Goal: Task Accomplishment & Management: Complete application form

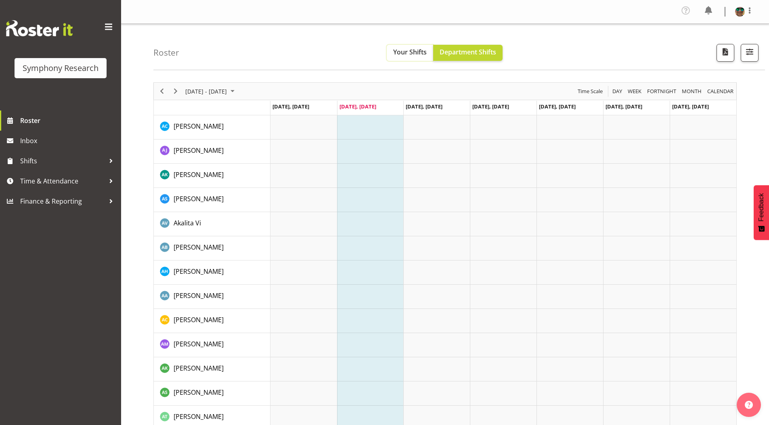
drag, startPoint x: 413, startPoint y: 54, endPoint x: 283, endPoint y: 409, distance: 378.2
click at [413, 54] on span "Your Shifts" at bounding box center [409, 52] width 33 height 9
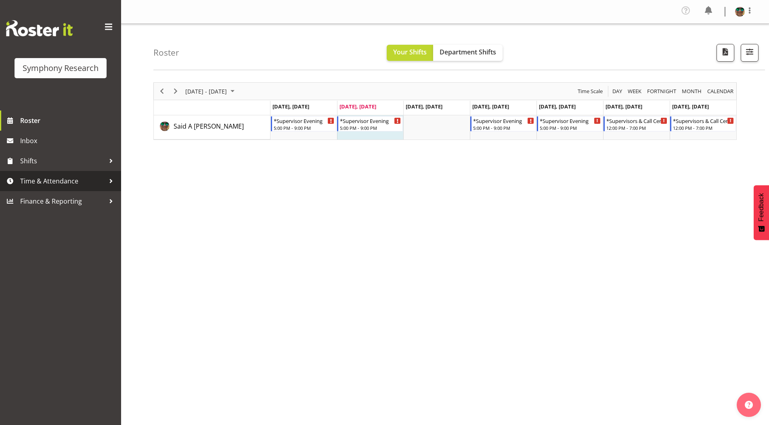
click at [46, 180] on span "Time & Attendance" at bounding box center [62, 181] width 85 height 12
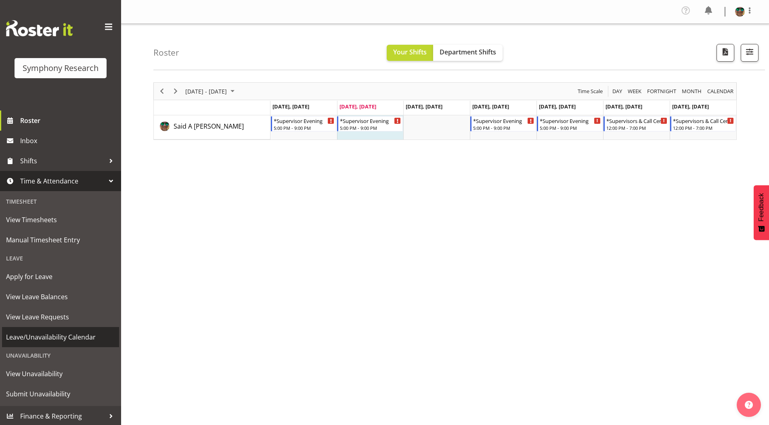
scroll to position [1, 0]
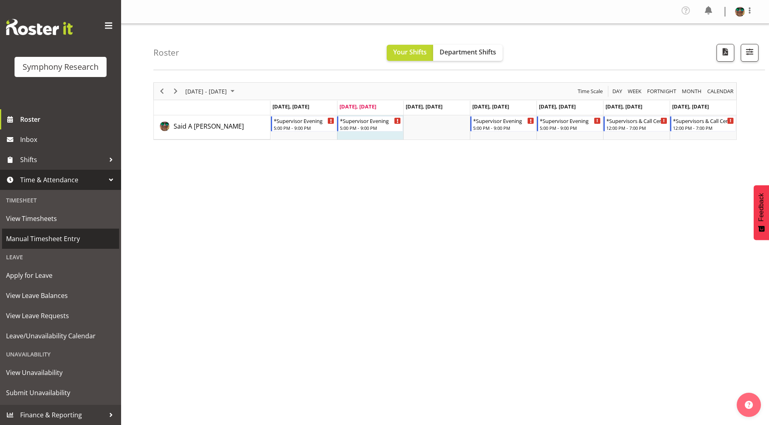
click at [40, 235] on span "Manual Timesheet Entry" at bounding box center [60, 239] width 109 height 12
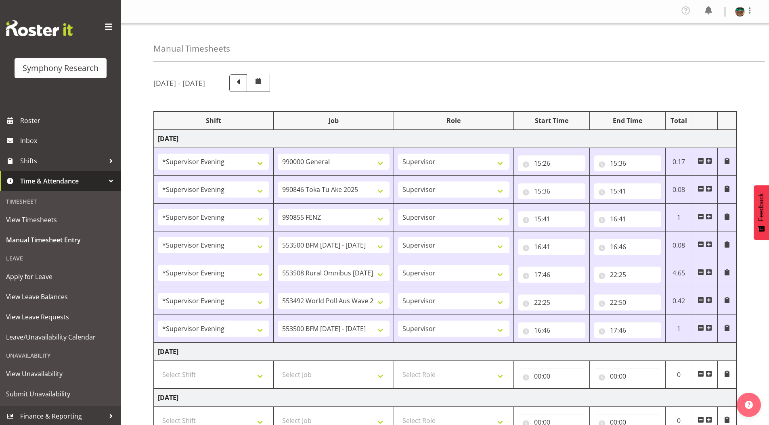
select select "4583"
select select "743"
select select "4583"
select select "9426"
select select "4583"
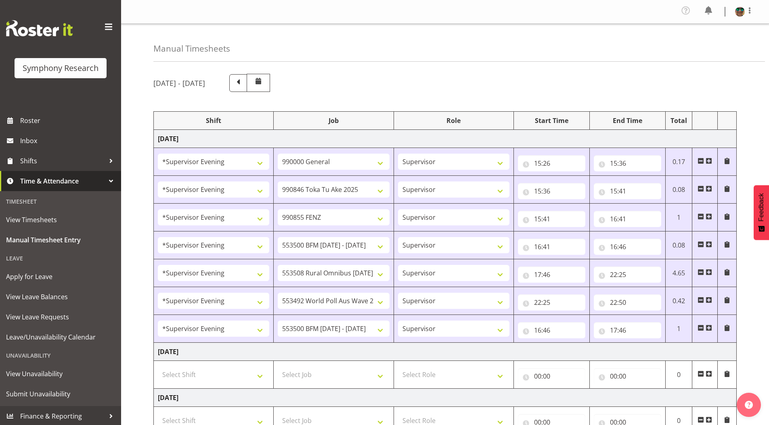
select select "9636"
select select "4583"
select select "10242"
select select "4583"
select select "10536"
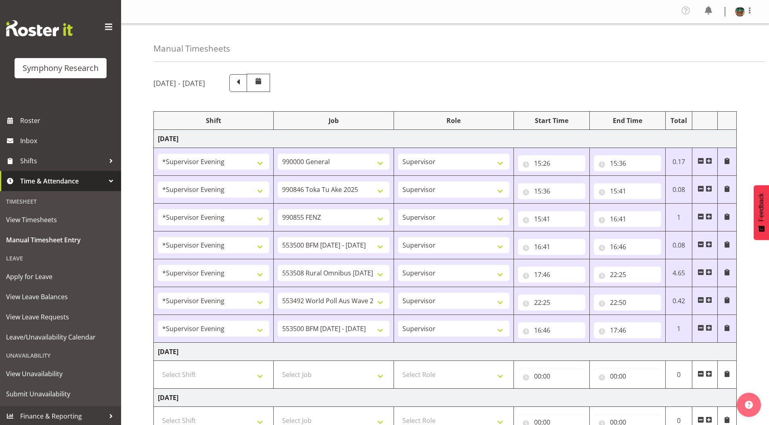
select select "4583"
select select "10499"
select select "4583"
select select "10242"
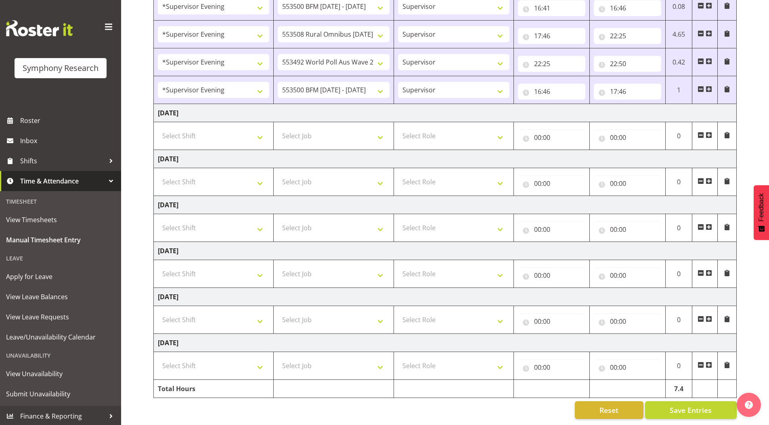
scroll to position [245, 0]
click at [706, 132] on span at bounding box center [708, 135] width 6 height 6
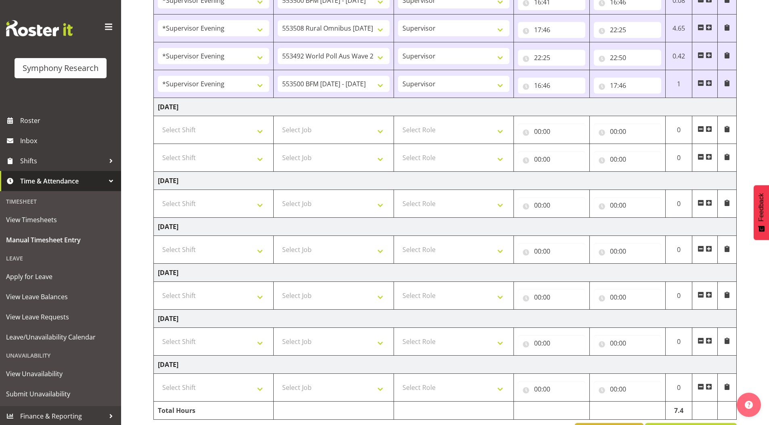
click at [708, 157] on span at bounding box center [708, 157] width 6 height 6
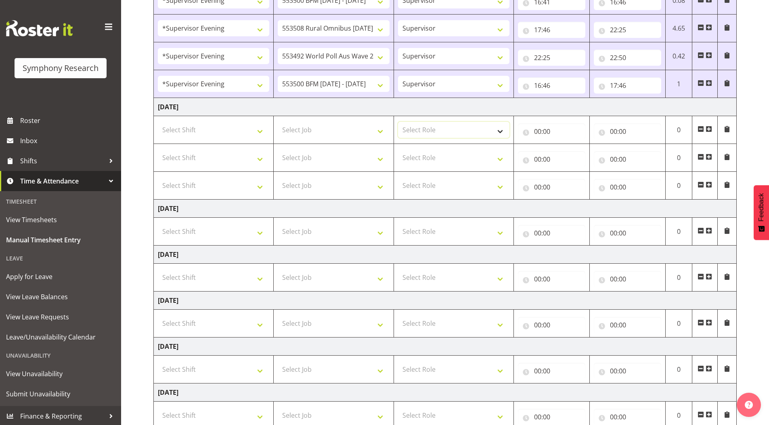
click at [418, 126] on select "Select Role Supervisor Briefing Interviewing" at bounding box center [453, 130] width 111 height 16
select select "45"
click at [398, 122] on select "Select Role Supervisor Briefing Interviewing" at bounding box center [453, 130] width 111 height 16
drag, startPoint x: 409, startPoint y: 156, endPoint x: 409, endPoint y: 165, distance: 8.9
click at [409, 156] on select "Select Role Supervisor Briefing Interviewing" at bounding box center [453, 158] width 111 height 16
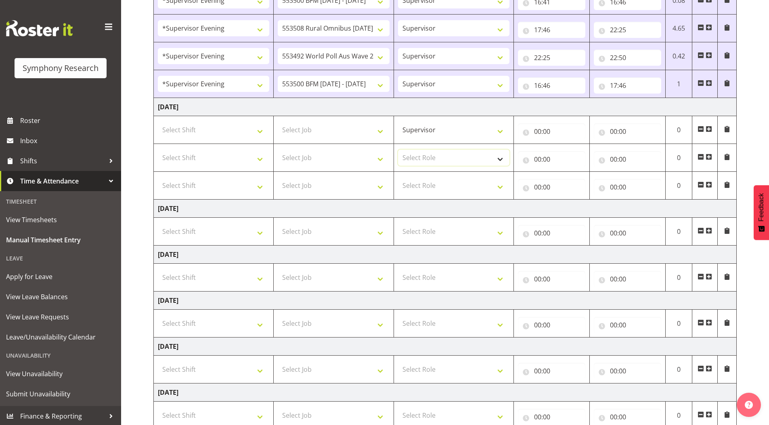
select select "45"
click at [398, 150] on select "Select Role Supervisor Briefing Interviewing" at bounding box center [453, 158] width 111 height 16
click at [409, 183] on select "Select Role Supervisor Briefing Interviewing" at bounding box center [453, 186] width 111 height 16
select select "45"
click at [398, 178] on select "Select Role Supervisor Briefing Interviewing" at bounding box center [453, 186] width 111 height 16
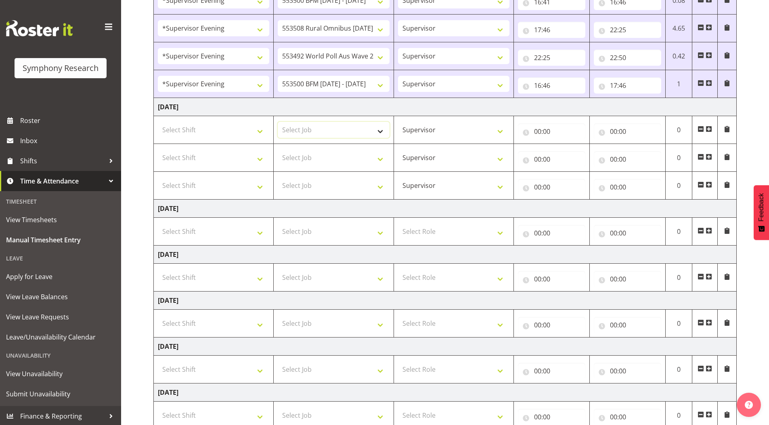
click at [317, 133] on select "Select Job 550060 IF Admin 553492 World Poll Aus Wave 2 Main 2025 553493 World …" at bounding box center [333, 130] width 111 height 16
select select "10242"
click at [278, 122] on select "Select Job 550060 IF Admin 553492 World Poll Aus Wave 2 Main 2025 553493 World …" at bounding box center [333, 130] width 111 height 16
click at [302, 153] on select "Select Job 550060 IF Admin 553492 World Poll Aus Wave 2 Main 2025 553493 World …" at bounding box center [333, 158] width 111 height 16
select select "10242"
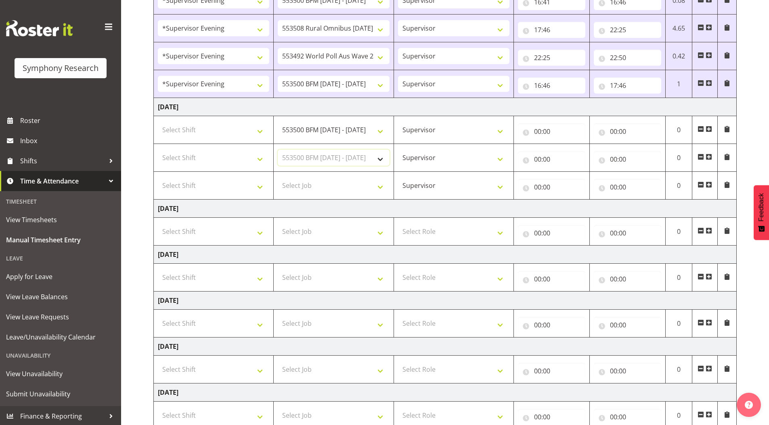
click at [278, 150] on select "Select Job 550060 IF Admin 553492 World Poll Aus Wave 2 Main 2025 553493 World …" at bounding box center [333, 158] width 111 height 16
click at [302, 187] on select "Select Job 550060 IF Admin 553492 World Poll Aus Wave 2 Main 2025 553493 World …" at bounding box center [333, 186] width 111 height 16
select select "9426"
click at [278, 178] on select "Select Job 550060 IF Admin 553492 World Poll Aus Wave 2 Main 2025 553493 World …" at bounding box center [333, 186] width 111 height 16
click at [709, 184] on span at bounding box center [708, 185] width 6 height 6
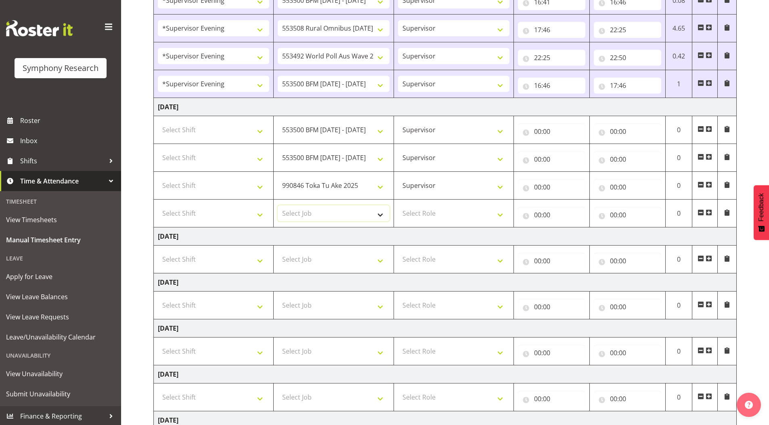
drag, startPoint x: 316, startPoint y: 213, endPoint x: 312, endPoint y: 215, distance: 4.7
click at [316, 213] on select "Select Job 550060 IF Admin 553492 World Poll Aus Wave 2 Main 2025 553493 World …" at bounding box center [333, 213] width 111 height 16
select select "10549"
click at [278, 205] on select "Select Job 550060 IF Admin 553492 World Poll Aus Wave 2 Main 2025 553493 World …" at bounding box center [333, 213] width 111 height 16
click at [709, 213] on span at bounding box center [708, 212] width 6 height 6
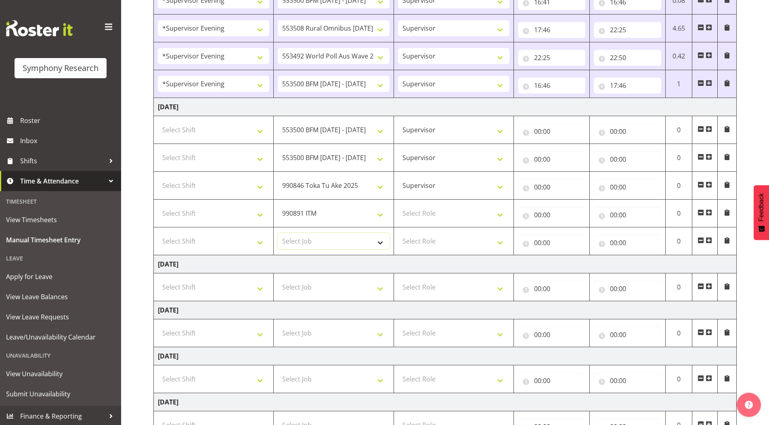
click at [295, 242] on select "Select Job 550060 IF Admin 553492 World Poll Aus Wave 2 Main 2025 553493 World …" at bounding box center [333, 241] width 111 height 16
select select "9636"
click at [278, 233] on select "Select Job 550060 IF Admin 553492 World Poll Aus Wave 2 Main 2025 553493 World …" at bounding box center [333, 241] width 111 height 16
click at [708, 243] on span at bounding box center [708, 240] width 6 height 6
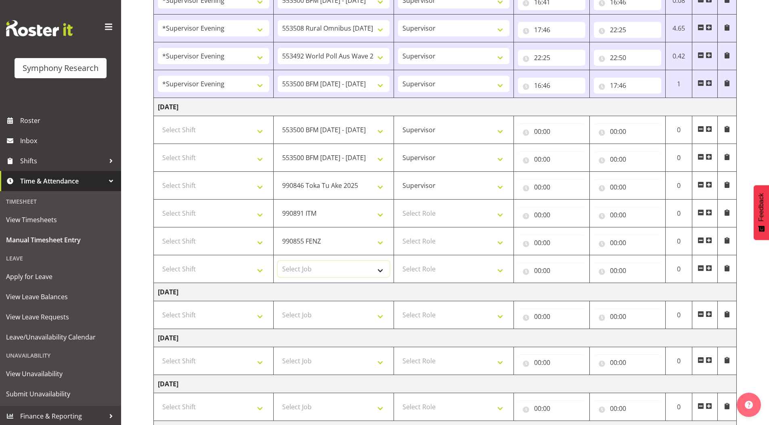
click at [293, 270] on select "Select Job 550060 IF Admin 553492 World Poll Aus Wave 2 Main 2025 553493 World …" at bounding box center [333, 269] width 111 height 16
select select "10536"
click at [278, 261] on select "Select Job 550060 IF Admin 553492 World Poll Aus Wave 2 Main 2025 553493 World …" at bounding box center [333, 269] width 111 height 16
click at [192, 128] on select "Select Shift !!Weekend Residential (Roster IT Shift Label) *Business 9/10am ~ 4…" at bounding box center [213, 130] width 111 height 16
select select "4583"
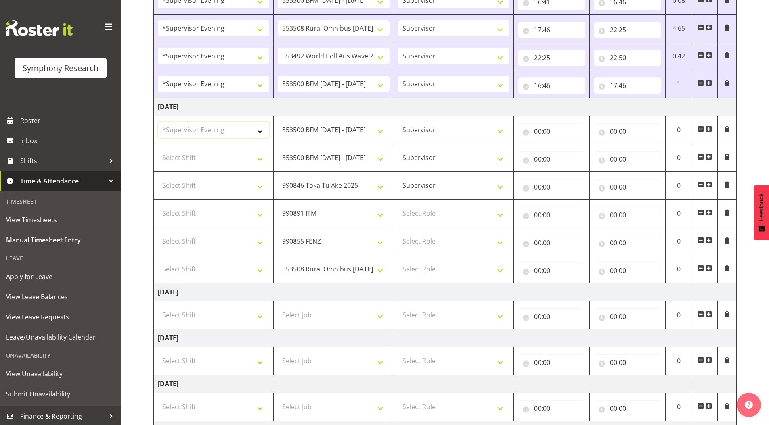
click at [158, 122] on select "Select Shift !!Weekend Residential (Roster IT Shift Label) *Business 9/10am ~ 4…" at bounding box center [213, 130] width 111 height 16
drag, startPoint x: 198, startPoint y: 156, endPoint x: 199, endPoint y: 162, distance: 6.1
click at [198, 156] on select "Select Shift !!Weekend Residential (Roster IT Shift Label) *Business 9/10am ~ 4…" at bounding box center [213, 158] width 111 height 16
select select "4583"
click at [158, 150] on select "Select Shift !!Weekend Residential (Roster IT Shift Label) *Business 9/10am ~ 4…" at bounding box center [213, 158] width 111 height 16
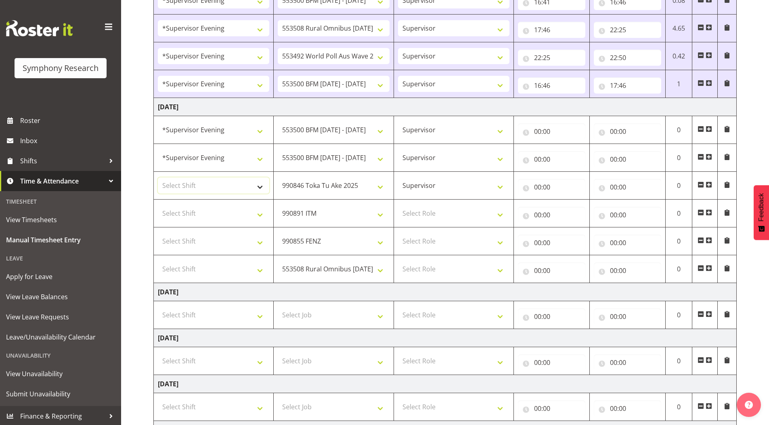
click at [182, 191] on select "Select Shift !!Weekend Residential (Roster IT Shift Label) *Business 9/10am ~ 4…" at bounding box center [213, 186] width 111 height 16
select select "4583"
click at [158, 178] on select "Select Shift !!Weekend Residential (Roster IT Shift Label) *Business 9/10am ~ 4…" at bounding box center [213, 186] width 111 height 16
drag, startPoint x: 195, startPoint y: 211, endPoint x: 207, endPoint y: 288, distance: 78.4
click at [195, 211] on select "Select Shift !!Weekend Residential (Roster IT Shift Label) *Business 9/10am ~ 4…" at bounding box center [213, 213] width 111 height 16
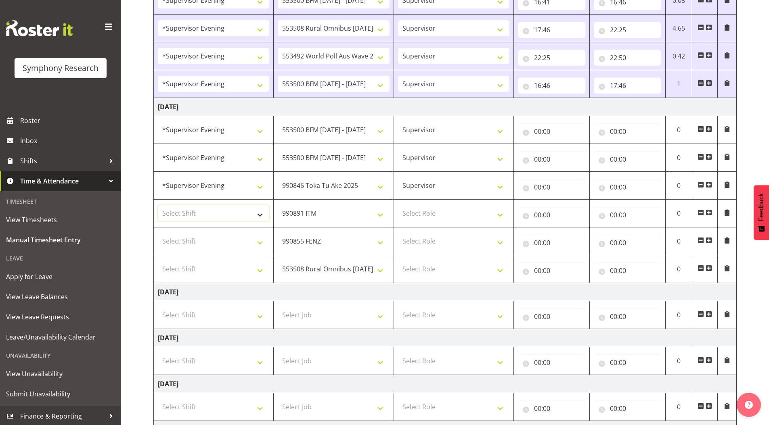
select select "4583"
click at [158, 205] on select "Select Shift !!Weekend Residential (Roster IT Shift Label) *Business 9/10am ~ 4…" at bounding box center [213, 213] width 111 height 16
click at [192, 240] on select "Select Shift !!Weekend Residential (Roster IT Shift Label) *Business 9/10am ~ 4…" at bounding box center [213, 241] width 111 height 16
select select "4583"
click at [158, 233] on select "Select Shift !!Weekend Residential (Roster IT Shift Label) *Business 9/10am ~ 4…" at bounding box center [213, 241] width 111 height 16
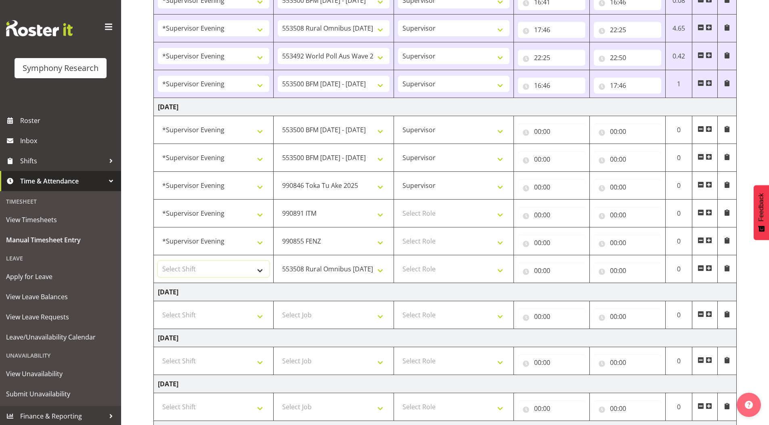
click at [202, 270] on select "Select Shift !!Weekend Residential (Roster IT Shift Label) *Business 9/10am ~ 4…" at bounding box center [213, 269] width 111 height 16
select select "4583"
click at [158, 261] on select "Select Shift !!Weekend Residential (Roster IT Shift Label) *Business 9/10am ~ 4…" at bounding box center [213, 269] width 111 height 16
click at [414, 211] on select "Select Role Supervisor Briefing Interviewing" at bounding box center [453, 213] width 111 height 16
select select "45"
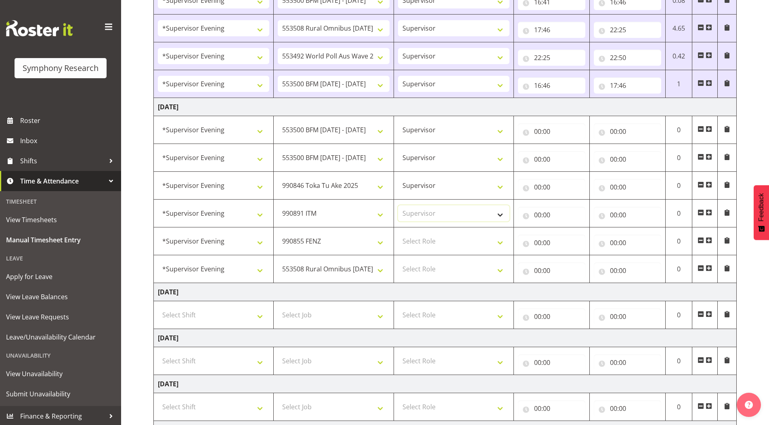
click at [398, 205] on select "Select Role Supervisor Briefing Interviewing" at bounding box center [453, 213] width 111 height 16
click at [422, 241] on select "Select Role Supervisor Briefing Interviewing" at bounding box center [453, 241] width 111 height 16
select select "45"
click at [398, 233] on select "Select Role Supervisor Briefing Interviewing" at bounding box center [453, 241] width 111 height 16
click at [424, 274] on select "Select Role Supervisor Briefing Interviewing" at bounding box center [453, 269] width 111 height 16
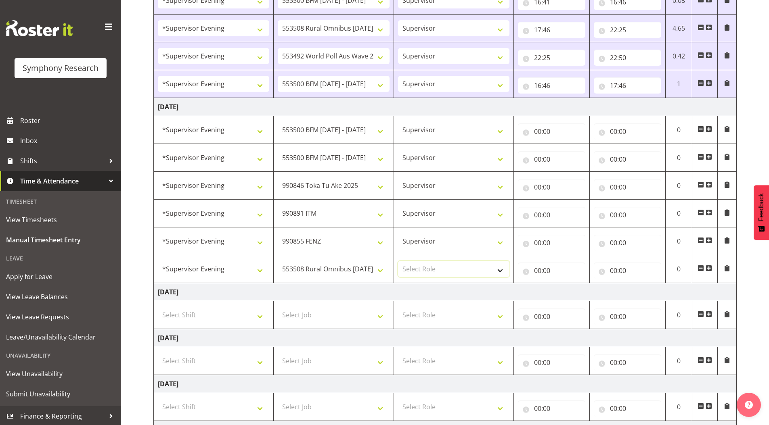
select select "45"
click at [398, 261] on select "Select Role Supervisor Briefing Interviewing" at bounding box center [453, 269] width 111 height 16
click at [537, 131] on input "00:00" at bounding box center [551, 131] width 67 height 16
drag, startPoint x: 570, startPoint y: 150, endPoint x: 558, endPoint y: 137, distance: 17.2
click at [570, 150] on select "00 01 02 03 04 05 06 07 08 09 10 11 12 13 14 15 16 17 18 19 20 21 22 23" at bounding box center [573, 152] width 18 height 16
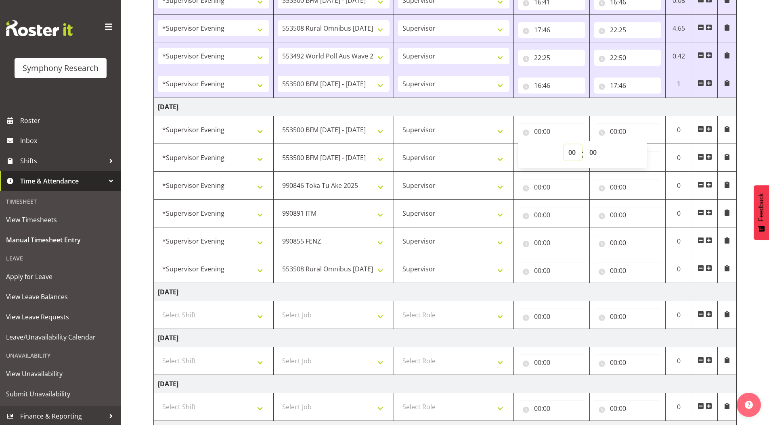
select select "15"
click at [564, 144] on select "00 01 02 03 04 05 06 07 08 09 10 11 12 13 14 15 16 17 18 19 20 21 22 23" at bounding box center [573, 152] width 18 height 16
type input "15:00"
drag, startPoint x: 593, startPoint y: 150, endPoint x: 594, endPoint y: 157, distance: 7.0
click at [593, 150] on select "00 01 02 03 04 05 06 07 08 09 10 11 12 13 14 15 16 17 18 19 20 21 22 23 24 25 2…" at bounding box center [594, 152] width 18 height 16
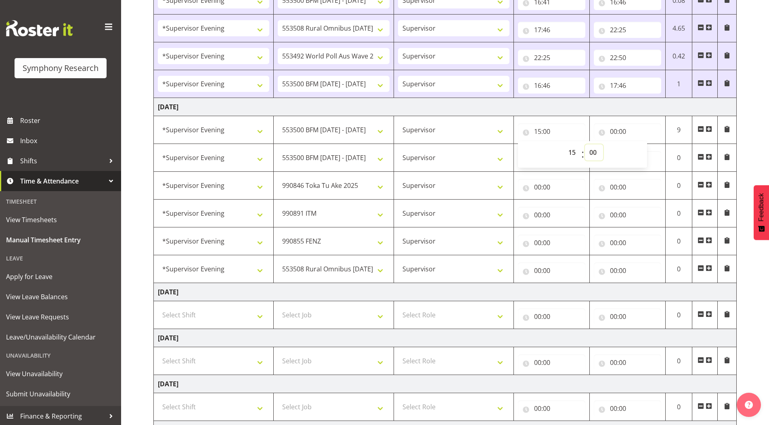
select select "35"
click at [585, 144] on select "00 01 02 03 04 05 06 07 08 09 10 11 12 13 14 15 16 17 18 19 20 21 22 23 24 25 2…" at bounding box center [594, 152] width 18 height 16
type input "15:35"
click at [747, 142] on div "[DATE] - [DATE] Shift Job Role Start Time End Time Total [DATE] !!Weekend Resid…" at bounding box center [460, 190] width 615 height 735
click at [614, 133] on input "00:00" at bounding box center [626, 131] width 67 height 16
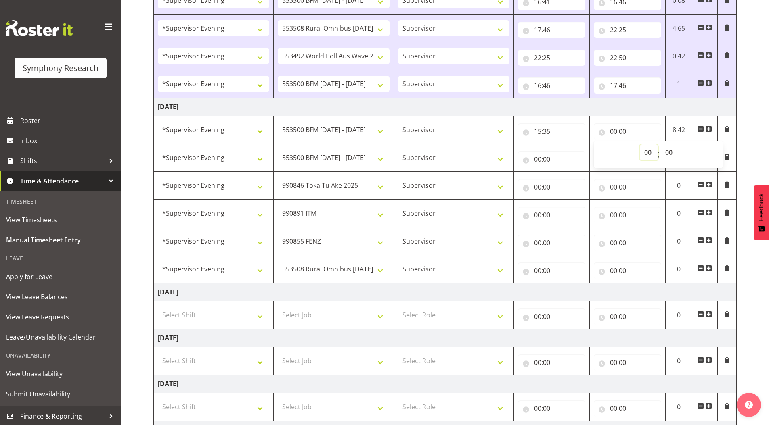
click at [646, 154] on select "00 01 02 03 04 05 06 07 08 09 10 11 12 13 14 15 16 17 18 19 20 21 22 23" at bounding box center [648, 152] width 18 height 16
select select "15"
click at [639, 144] on select "00 01 02 03 04 05 06 07 08 09 10 11 12 13 14 15 16 17 18 19 20 21 22 23" at bounding box center [648, 152] width 18 height 16
type input "15:00"
click at [668, 156] on select "00 01 02 03 04 05 06 07 08 09 10 11 12 13 14 15 16 17 18 19 20 21 22 23 24 25 2…" at bounding box center [669, 152] width 18 height 16
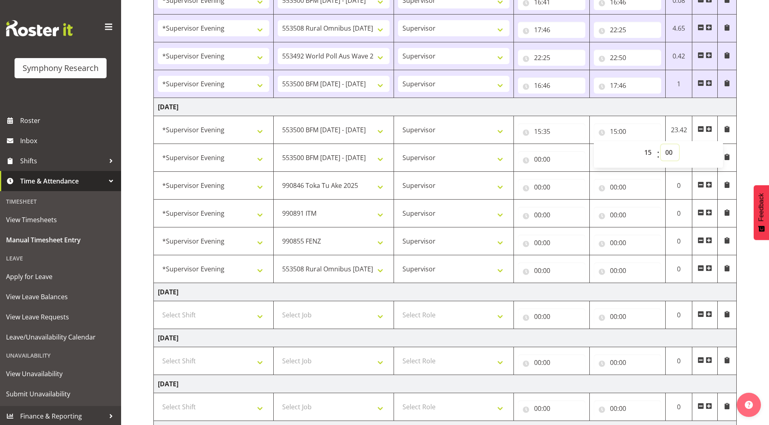
select select "15"
click at [660, 144] on select "00 01 02 03 04 05 06 07 08 09 10 11 12 13 14 15 16 17 18 19 20 21 22 23 24 25 2…" at bounding box center [669, 152] width 18 height 16
type input "15:15"
click at [667, 152] on select "00 01 02 03 04 05 06 07 08 09 10 11 12 13 14 15 16 17 18 19 20 21 22 23 24 25 2…" at bounding box center [669, 152] width 18 height 16
select select "40"
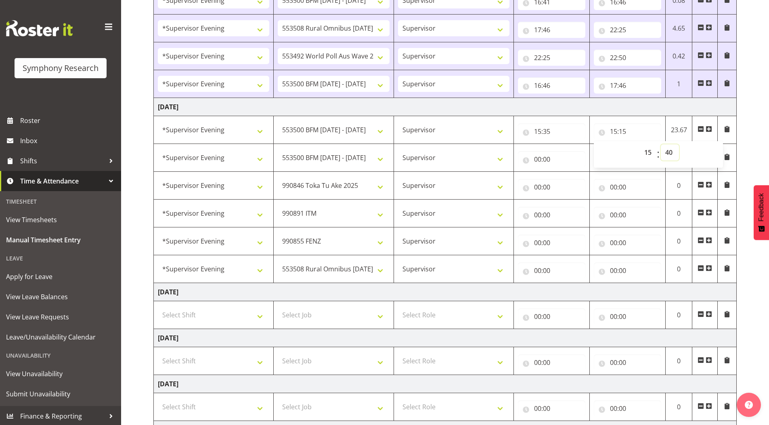
click at [660, 144] on select "00 01 02 03 04 05 06 07 08 09 10 11 12 13 14 15 16 17 18 19 20 21 22 23 24 25 2…" at bounding box center [669, 152] width 18 height 16
type input "15:40"
click at [535, 159] on input "00:00" at bounding box center [551, 159] width 67 height 16
click at [566, 183] on select "00 01 02 03 04 05 06 07 08 09 10 11 12 13 14 15 16 17 18 19 20 21 22 23" at bounding box center [573, 180] width 18 height 16
select select "15"
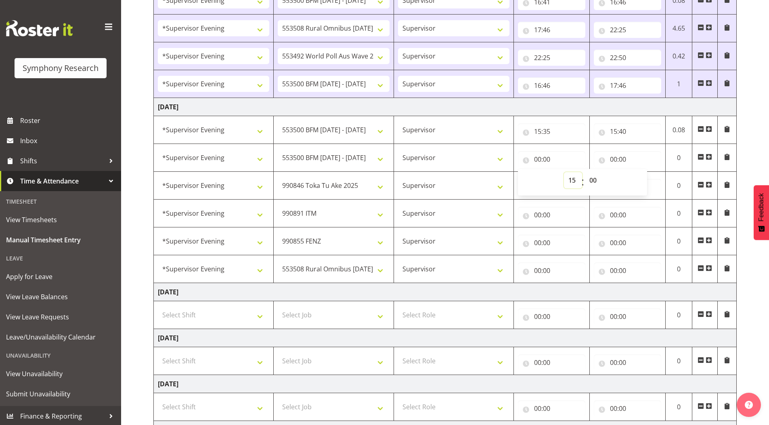
click at [564, 172] on select "00 01 02 03 04 05 06 07 08 09 10 11 12 13 14 15 16 17 18 19 20 21 22 23" at bounding box center [573, 180] width 18 height 16
type input "15:00"
click at [592, 181] on select "00 01 02 03 04 05 06 07 08 09 10 11 12 13 14 15 16 17 18 19 20 21 22 23 24 25 2…" at bounding box center [594, 180] width 18 height 16
select select "40"
click at [585, 172] on select "00 01 02 03 04 05 06 07 08 09 10 11 12 13 14 15 16 17 18 19 20 21 22 23 24 25 2…" at bounding box center [594, 180] width 18 height 16
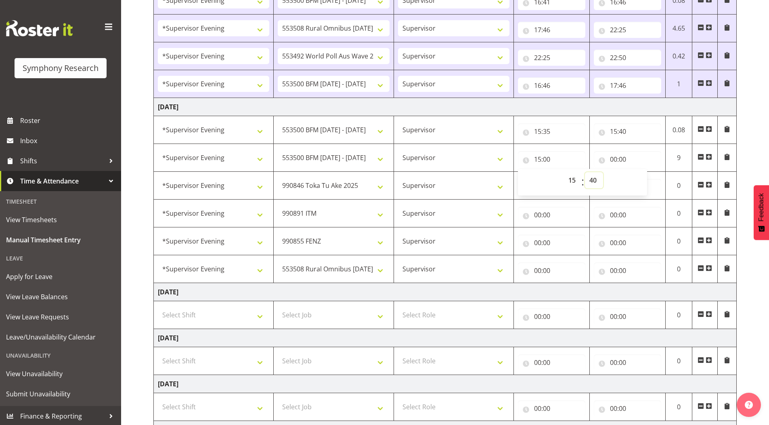
type input "15:40"
click at [614, 157] on input "00:00" at bounding box center [626, 159] width 67 height 16
click at [645, 180] on select "00 01 02 03 04 05 06 07 08 09 10 11 12 13 14 15 16 17 18 19 20 21 22 23" at bounding box center [648, 180] width 18 height 16
select select "15"
click at [639, 172] on select "00 01 02 03 04 05 06 07 08 09 10 11 12 13 14 15 16 17 18 19 20 21 22 23" at bounding box center [648, 180] width 18 height 16
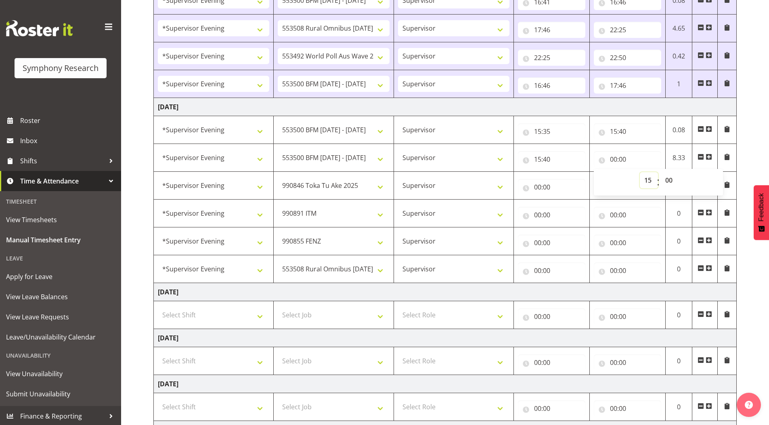
type input "15:00"
drag, startPoint x: 668, startPoint y: 180, endPoint x: 659, endPoint y: 261, distance: 81.2
click at [668, 180] on select "00 01 02 03 04 05 06 07 08 09 10 11 12 13 14 15 16 17 18 19 20 21 22 23 24 25 2…" at bounding box center [669, 180] width 18 height 16
select select "45"
click at [660, 172] on select "00 01 02 03 04 05 06 07 08 09 10 11 12 13 14 15 16 17 18 19 20 21 22 23 24 25 2…" at bounding box center [669, 180] width 18 height 16
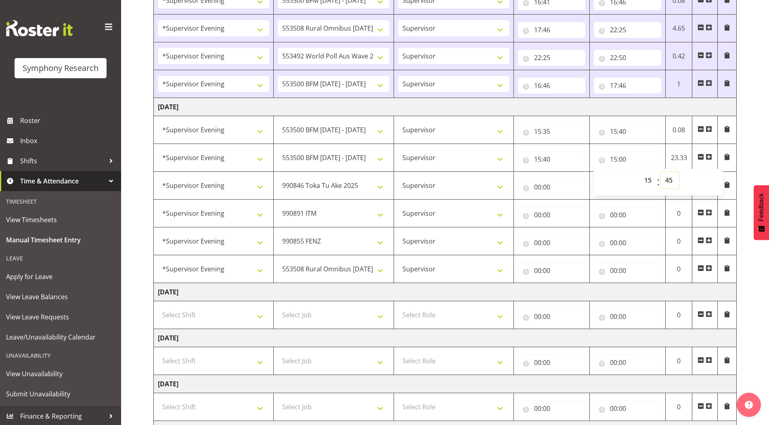
type input "15:45"
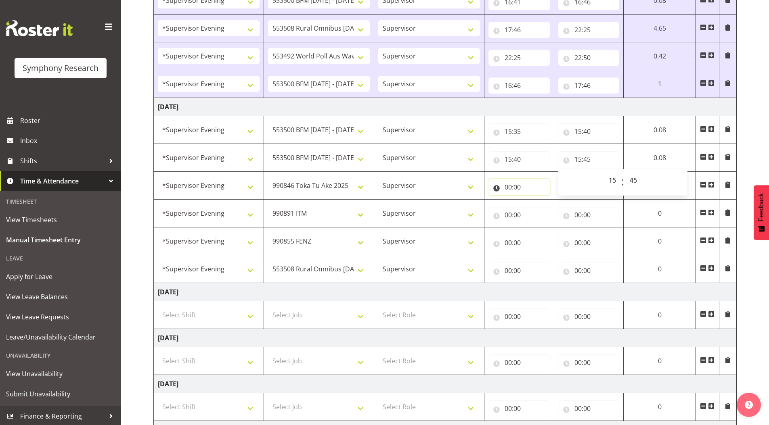
click at [505, 187] on input "00:00" at bounding box center [518, 187] width 61 height 16
click at [541, 206] on select "00 01 02 03 04 05 06 07 08 09 10 11 12 13 14 15 16 17 18 19 20 21 22 23" at bounding box center [543, 208] width 18 height 16
select select "15"
click at [534, 200] on select "00 01 02 03 04 05 06 07 08 09 10 11 12 13 14 15 16 17 18 19 20 21 22 23" at bounding box center [543, 208] width 18 height 16
type input "15:00"
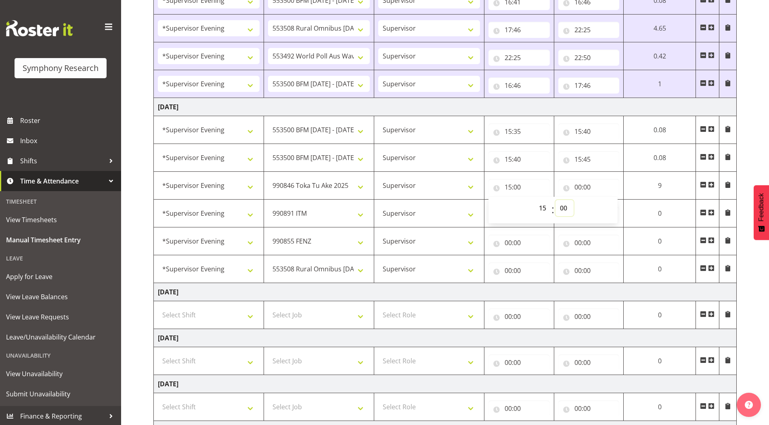
click at [564, 207] on select "00 01 02 03 04 05 06 07 08 09 10 11 12 13 14 15 16 17 18 19 20 21 22 23 24 25 2…" at bounding box center [564, 208] width 18 height 16
select select "45"
click at [573, 200] on select "00 01 02 03 04 05 06 07 08 09 10 11 12 13 14 15 16 17 18 19 20 21 22 23 24 25 2…" at bounding box center [564, 208] width 18 height 16
type input "15:45"
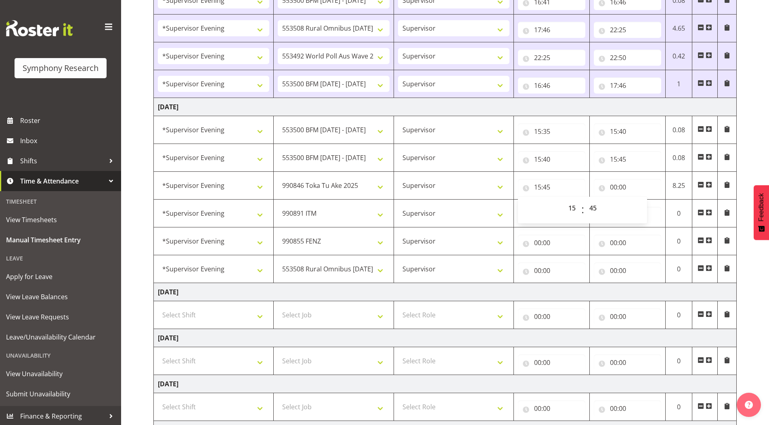
click at [754, 107] on div "[DATE] - [DATE] Shift Job Role Start Time End Time Total [DATE] !!Weekend Resid…" at bounding box center [460, 190] width 615 height 735
click at [753, 144] on div "[DATE] - [DATE] Shift Job Role Start Time End Time Total [DATE] !!Weekend Resid…" at bounding box center [460, 190] width 615 height 735
click at [613, 188] on input "00:00" at bounding box center [626, 187] width 67 height 16
click at [646, 209] on select "00 01 02 03 04 05 06 07 08 09 10 11 12 13 14 15 16 17 18 19 20 21 22 23" at bounding box center [648, 208] width 18 height 16
select select "15"
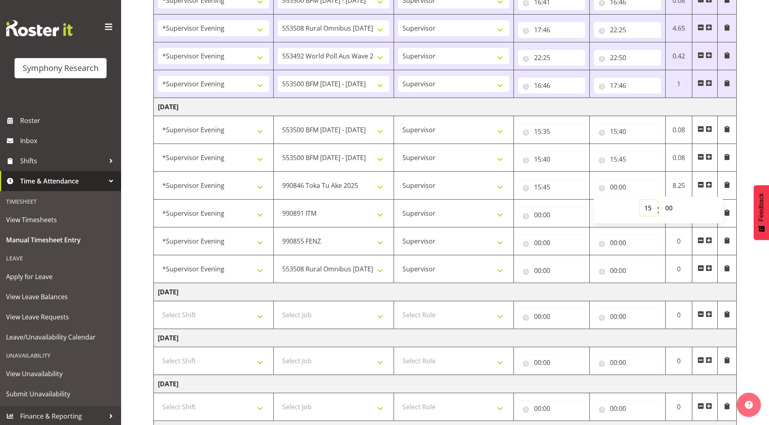
click at [639, 200] on select "00 01 02 03 04 05 06 07 08 09 10 11 12 13 14 15 16 17 18 19 20 21 22 23" at bounding box center [648, 208] width 18 height 16
type input "15:00"
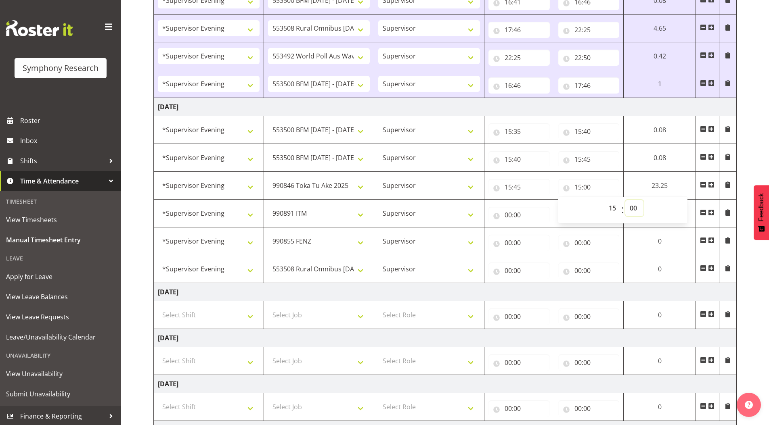
click at [631, 207] on select "00 01 02 03 04 05 06 07 08 09 10 11 12 13 14 15 16 17 18 19 20 21 22 23 24 25 2…" at bounding box center [634, 208] width 18 height 16
select select "50"
click at [627, 200] on select "00 01 02 03 04 05 06 07 08 09 10 11 12 13 14 15 16 17 18 19 20 21 22 23 24 25 2…" at bounding box center [634, 208] width 18 height 16
type input "15:50"
click at [509, 215] on input "00:00" at bounding box center [522, 215] width 62 height 16
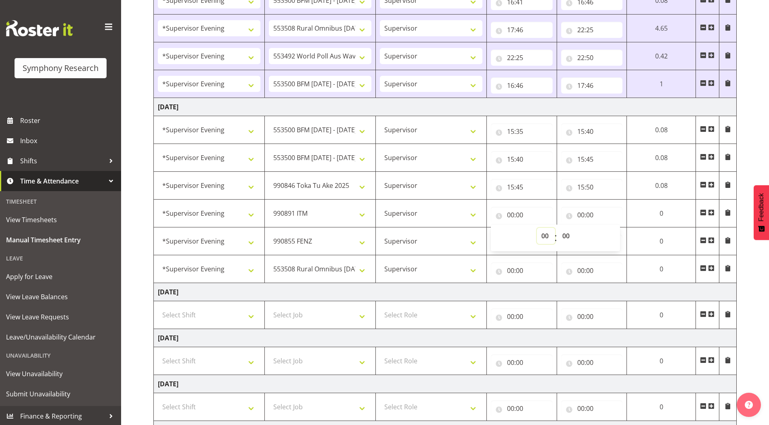
click at [543, 237] on select "00 01 02 03 04 05 06 07 08 09 10 11 12 13 14 15 16 17 18 19 20 21 22 23" at bounding box center [546, 236] width 18 height 16
select select "15"
click at [555, 228] on select "00 01 02 03 04 05 06 07 08 09 10 11 12 13 14 15 16 17 18 19 20 21 22 23" at bounding box center [546, 236] width 18 height 16
type input "15:00"
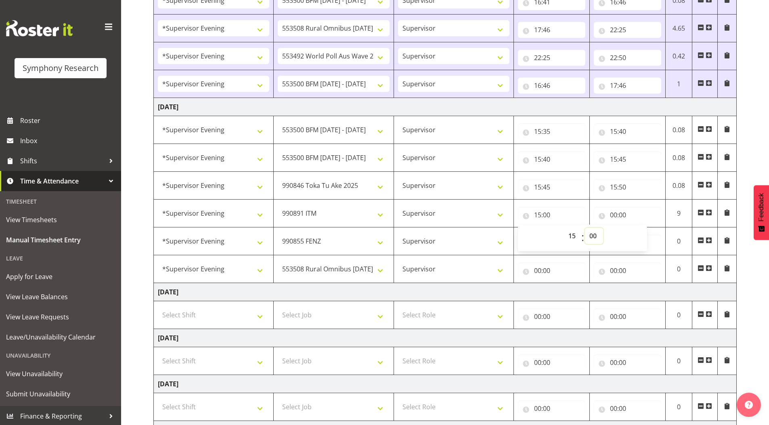
click at [594, 236] on select "00 01 02 03 04 05 06 07 08 09 10 11 12 13 14 15 16 17 18 19 20 21 22 23 24 25 2…" at bounding box center [594, 236] width 18 height 16
select select "50"
click at [585, 228] on select "00 01 02 03 04 05 06 07 08 09 10 11 12 13 14 15 16 17 18 19 20 21 22 23 24 25 2…" at bounding box center [594, 236] width 18 height 16
type input "15:50"
click at [613, 216] on input "00:00" at bounding box center [626, 215] width 67 height 16
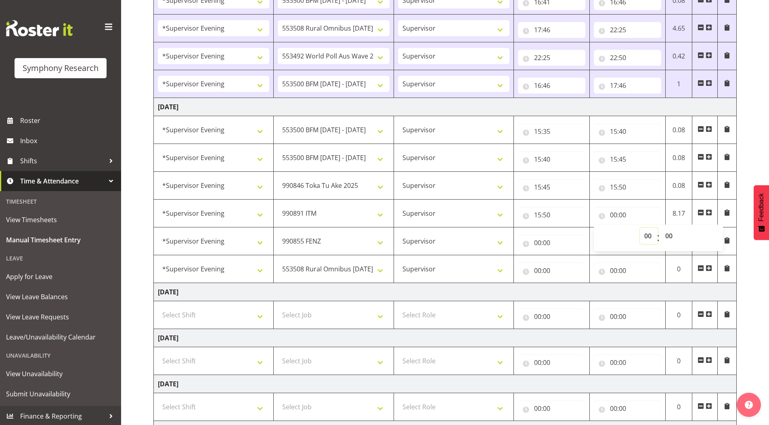
click at [649, 238] on select "00 01 02 03 04 05 06 07 08 09 10 11 12 13 14 15 16 17 18 19 20 21 22 23" at bounding box center [648, 236] width 18 height 16
select select "15"
click at [639, 228] on select "00 01 02 03 04 05 06 07 08 09 10 11 12 13 14 15 16 17 18 19 20 21 22 23" at bounding box center [648, 236] width 18 height 16
type input "15:00"
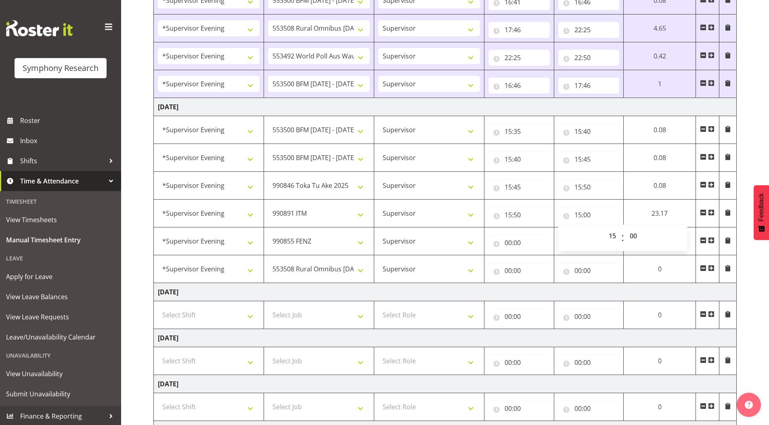
click at [671, 236] on div "00 01 02 03 04 05 06 07 08 09 10 11 12 13 14 15 16 17 18 19 20 21 22 23 : 00 01…" at bounding box center [622, 238] width 129 height 20
drag, startPoint x: 630, startPoint y: 235, endPoint x: 653, endPoint y: 122, distance: 115.4
click at [630, 234] on select "00 01 02 03 04 05 06 07 08 09 10 11 12 13 14 15 16 17 18 19 20 21 22 23 24 25 2…" at bounding box center [634, 236] width 18 height 16
select select "55"
click at [627, 228] on select "00 01 02 03 04 05 06 07 08 09 10 11 12 13 14 15 16 17 18 19 20 21 22 23 24 25 2…" at bounding box center [634, 236] width 18 height 16
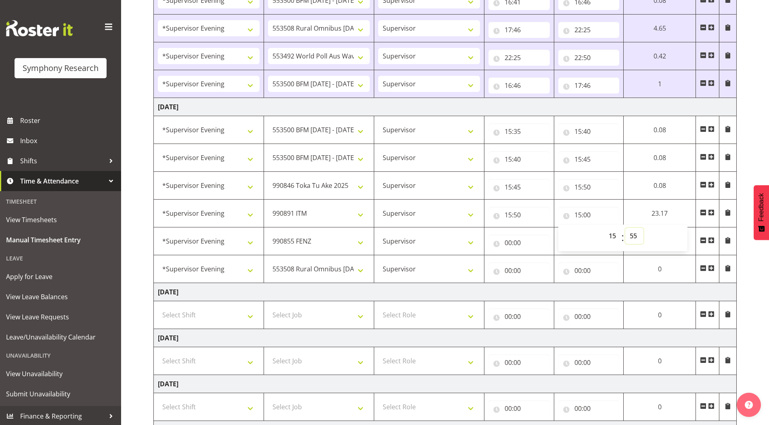
type input "15:55"
click at [508, 246] on input "00:00" at bounding box center [522, 243] width 62 height 16
click at [543, 266] on select "00 01 02 03 04 05 06 07 08 09 10 11 12 13 14 15 16 17 18 19 20 21 22 23" at bounding box center [546, 264] width 18 height 16
select select "15"
click at [555, 256] on select "00 01 02 03 04 05 06 07 08 09 10 11 12 13 14 15 16 17 18 19 20 21 22 23" at bounding box center [546, 264] width 18 height 16
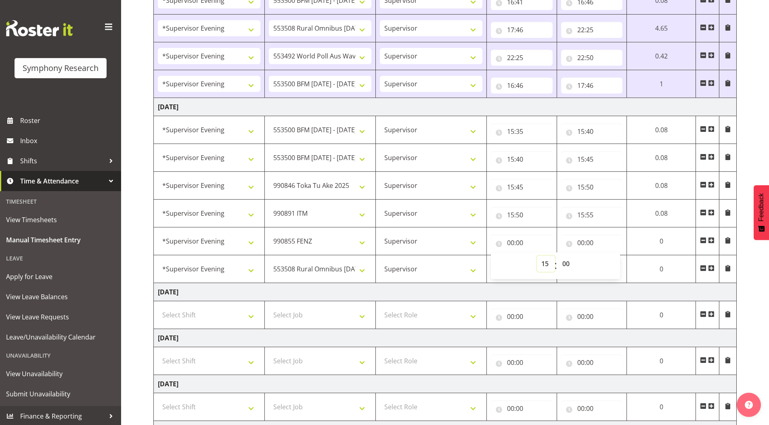
type input "15:00"
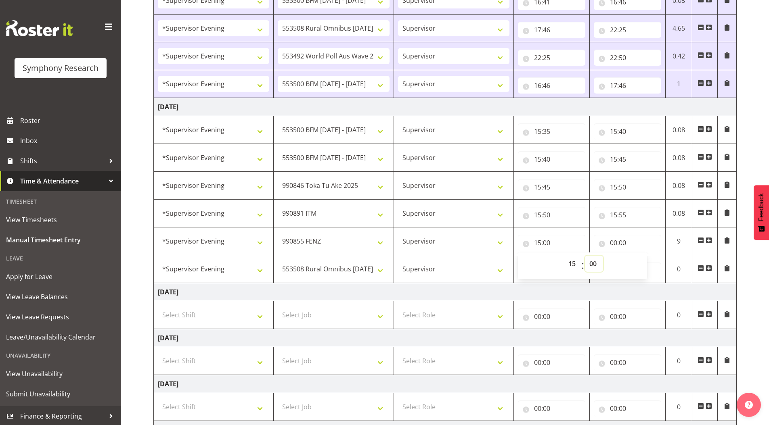
click at [595, 266] on select "00 01 02 03 04 05 06 07 08 09 10 11 12 13 14 15 16 17 18 19 20 21 22 23 24 25 2…" at bounding box center [594, 264] width 18 height 16
select select "55"
click at [585, 256] on select "00 01 02 03 04 05 06 07 08 09 10 11 12 13 14 15 16 17 18 19 20 21 22 23 24 25 2…" at bounding box center [594, 264] width 18 height 16
type input "15:55"
click at [613, 243] on input "00:00" at bounding box center [626, 243] width 67 height 16
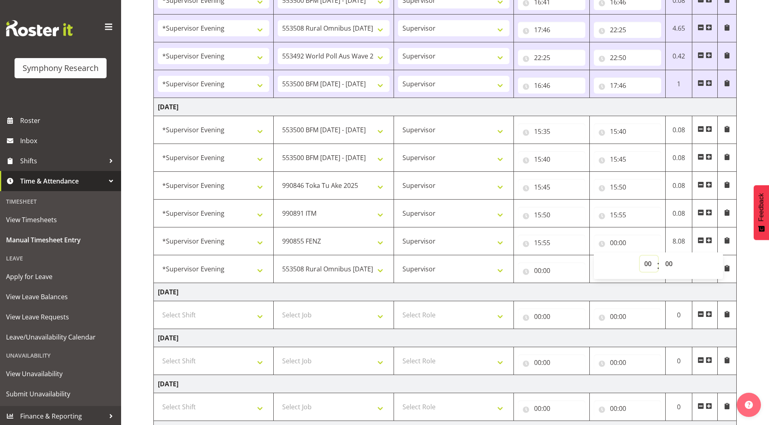
click at [648, 263] on select "00 01 02 03 04 05 06 07 08 09 10 11 12 13 14 15 16 17 18 19 20 21 22 23" at bounding box center [648, 264] width 18 height 16
select select "16"
click at [639, 256] on select "00 01 02 03 04 05 06 07 08 09 10 11 12 13 14 15 16 17 18 19 20 21 22 23" at bounding box center [648, 264] width 18 height 16
type input "16:00"
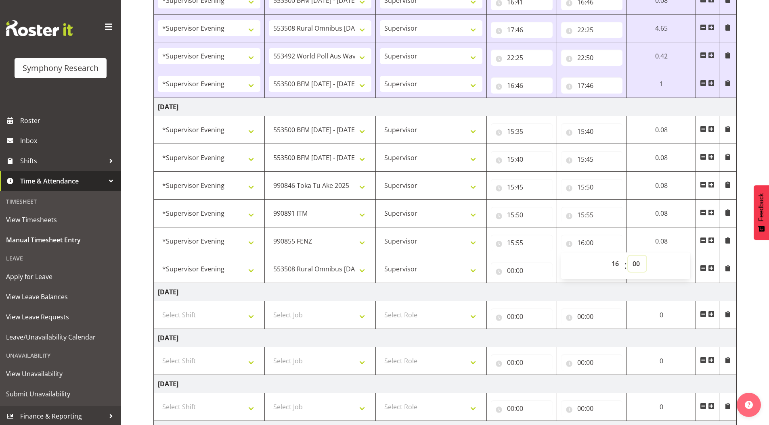
click at [637, 263] on select "00 01 02 03 04 05 06 07 08 09 10 11 12 13 14 15 16 17 18 19 20 21 22 23 24 25 2…" at bounding box center [637, 264] width 18 height 16
select select "55"
click at [646, 256] on select "00 01 02 03 04 05 06 07 08 09 10 11 12 13 14 15 16 17 18 19 20 21 22 23 24 25 2…" at bounding box center [637, 264] width 18 height 16
type input "16:55"
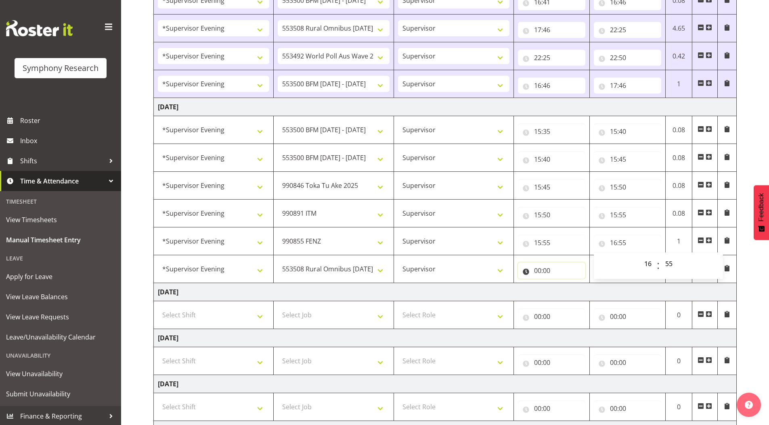
click at [537, 272] on input "00:00" at bounding box center [551, 271] width 67 height 16
click at [570, 291] on select "00 01 02 03 04 05 06 07 08 09 10 11 12 13 14 15 16 17 18 19 20 21 22 23" at bounding box center [573, 292] width 18 height 16
select select "16"
click at [564, 284] on select "00 01 02 03 04 05 06 07 08 09 10 11 12 13 14 15 16 17 18 19 20 21 22 23" at bounding box center [573, 292] width 18 height 16
type input "16:00"
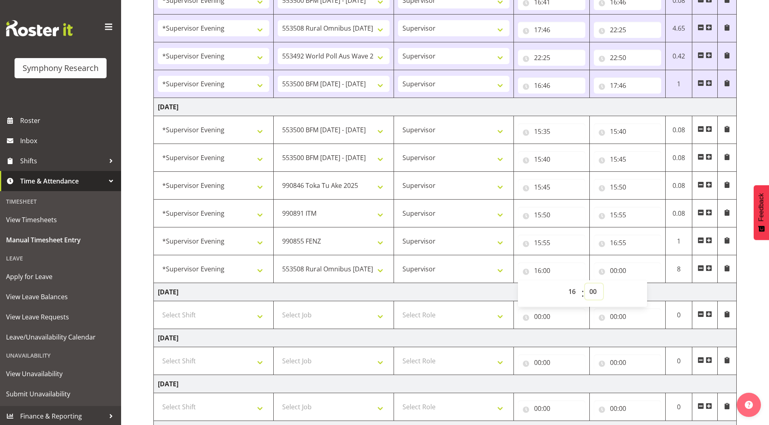
drag, startPoint x: 594, startPoint y: 294, endPoint x: 594, endPoint y: 286, distance: 8.1
click at [594, 294] on select "00 01 02 03 04 05 06 07 08 09 10 11 12 13 14 15 16 17 18 19 20 21 22 23 24 25 2…" at bounding box center [594, 292] width 18 height 16
select select "55"
click at [585, 284] on select "00 01 02 03 04 05 06 07 08 09 10 11 12 13 14 15 16 17 18 19 20 21 22 23 24 25 2…" at bounding box center [594, 292] width 18 height 16
type input "16:55"
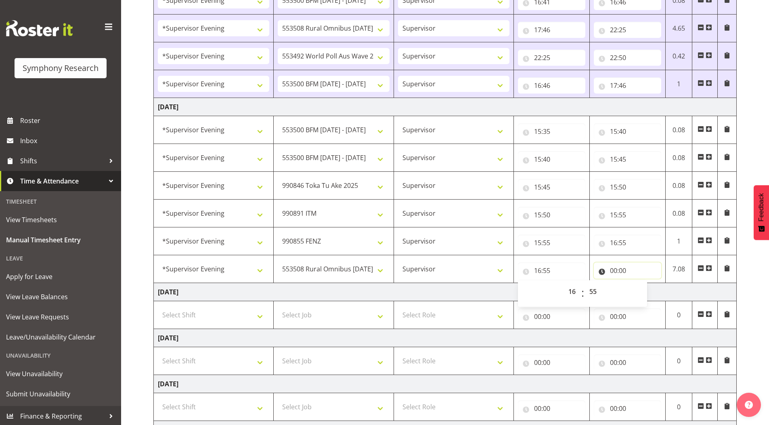
click at [610, 270] on input "00:00" at bounding box center [626, 271] width 67 height 16
click at [642, 293] on select "00 01 02 03 04 05 06 07 08 09 10 11 12 13 14 15 16 17 18 19 20 21 22 23" at bounding box center [648, 292] width 18 height 16
select select "22"
click at [639, 284] on select "00 01 02 03 04 05 06 07 08 09 10 11 12 13 14 15 16 17 18 19 20 21 22 23" at bounding box center [648, 292] width 18 height 16
type input "22:00"
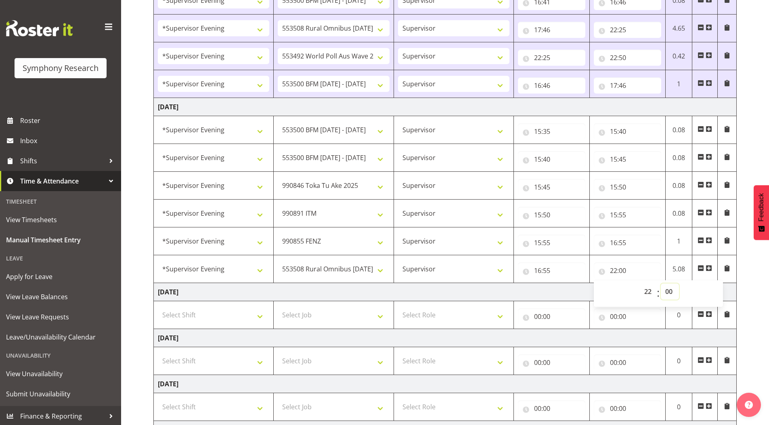
click at [668, 291] on select "00 01 02 03 04 05 06 07 08 09 10 11 12 13 14 15 16 17 18 19 20 21 22 23 24 25 2…" at bounding box center [669, 292] width 18 height 16
select select "25"
click at [660, 284] on select "00 01 02 03 04 05 06 07 08 09 10 11 12 13 14 15 16 17 18 19 20 21 22 23 24 25 2…" at bounding box center [669, 292] width 18 height 16
type input "22:25"
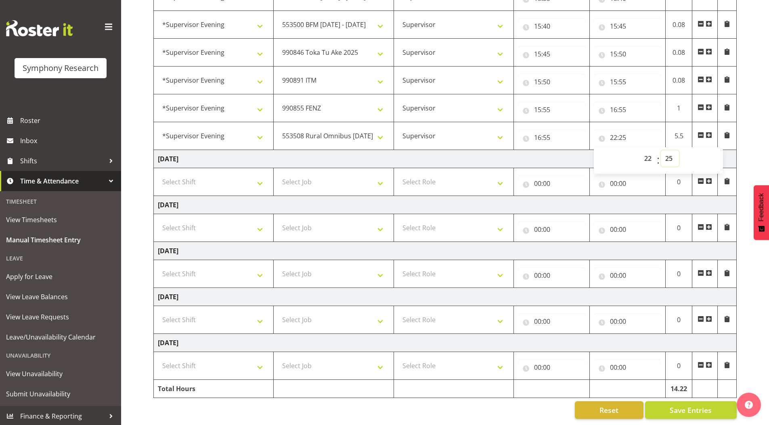
scroll to position [384, 0]
click at [677, 405] on span "Save Entries" at bounding box center [690, 410] width 42 height 10
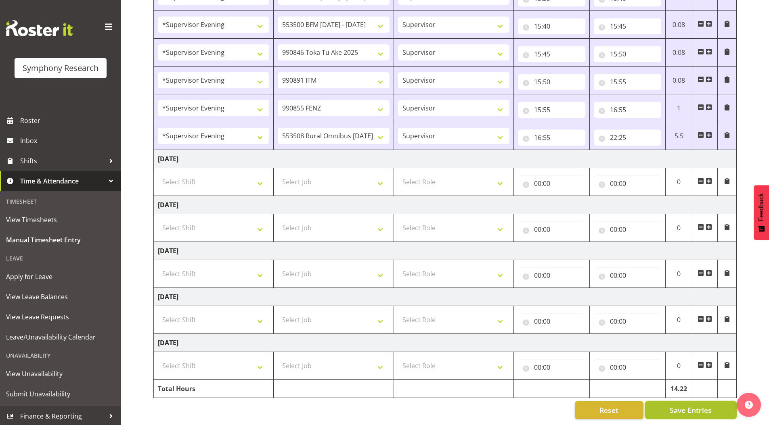
click at [667, 401] on button "Save Entries" at bounding box center [691, 410] width 92 height 18
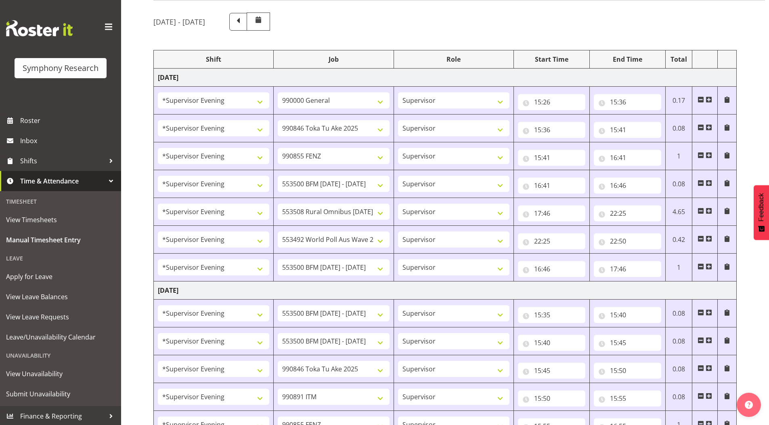
scroll to position [0, 0]
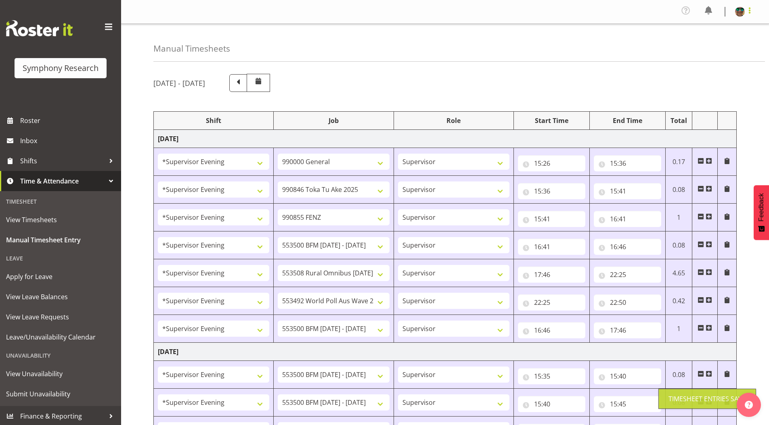
click at [750, 9] on span at bounding box center [749, 11] width 10 height 10
click at [718, 46] on link "Log Out" at bounding box center [715, 44] width 77 height 15
